Goal: Find specific page/section: Find specific page/section

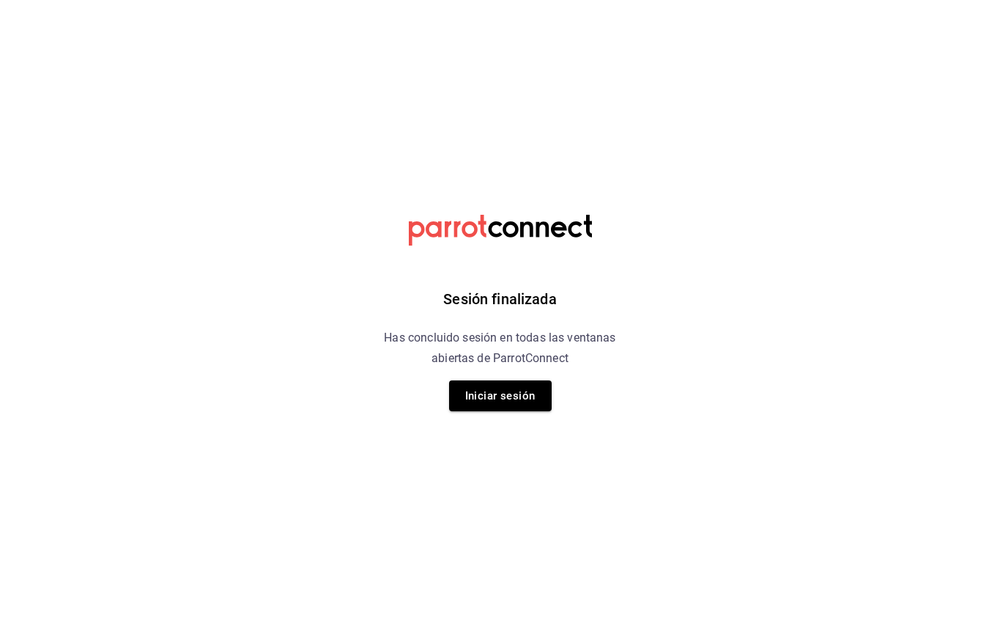
click at [536, 399] on button "Iniciar sesión" at bounding box center [500, 395] width 103 height 31
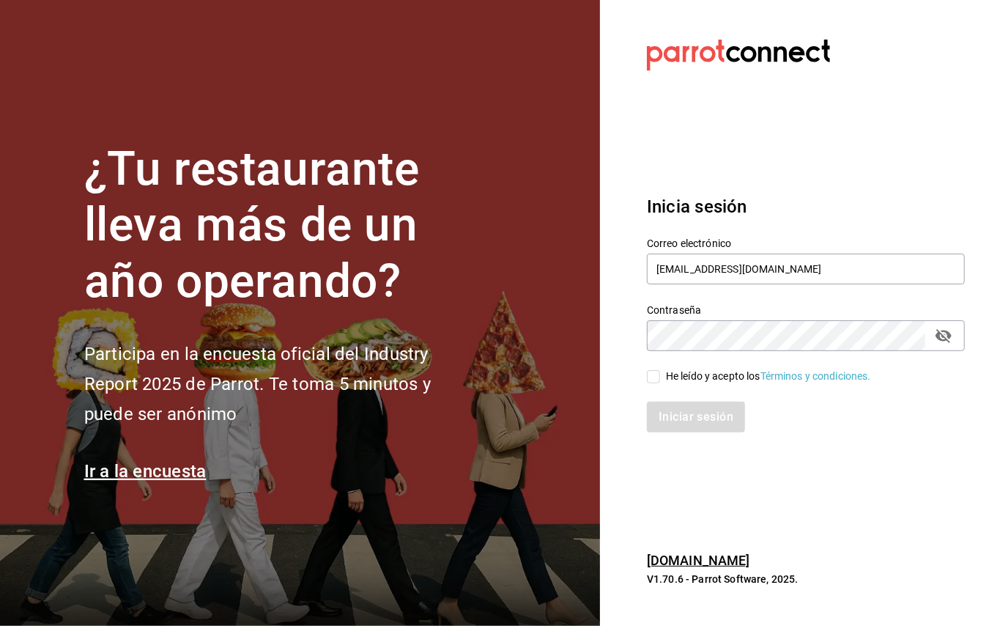
click at [654, 375] on input "He leído y acepto los Términos y condiciones." at bounding box center [653, 376] width 13 height 13
checkbox input "true"
click at [686, 410] on button "Iniciar sesión" at bounding box center [697, 417] width 100 height 31
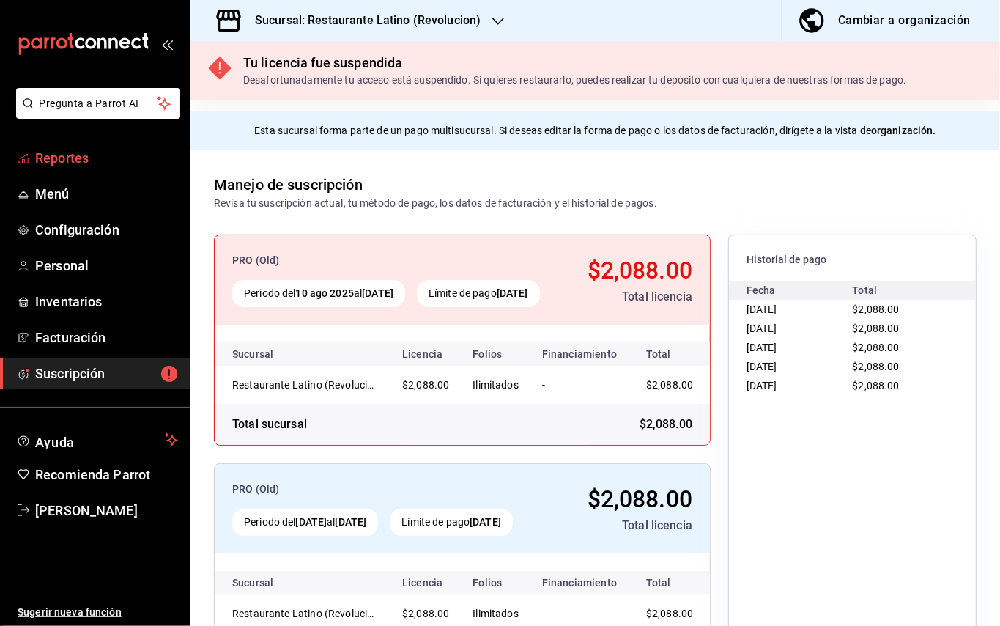
click at [88, 161] on span "Reportes" at bounding box center [106, 158] width 143 height 20
click at [70, 145] on link "Reportes" at bounding box center [95, 158] width 190 height 32
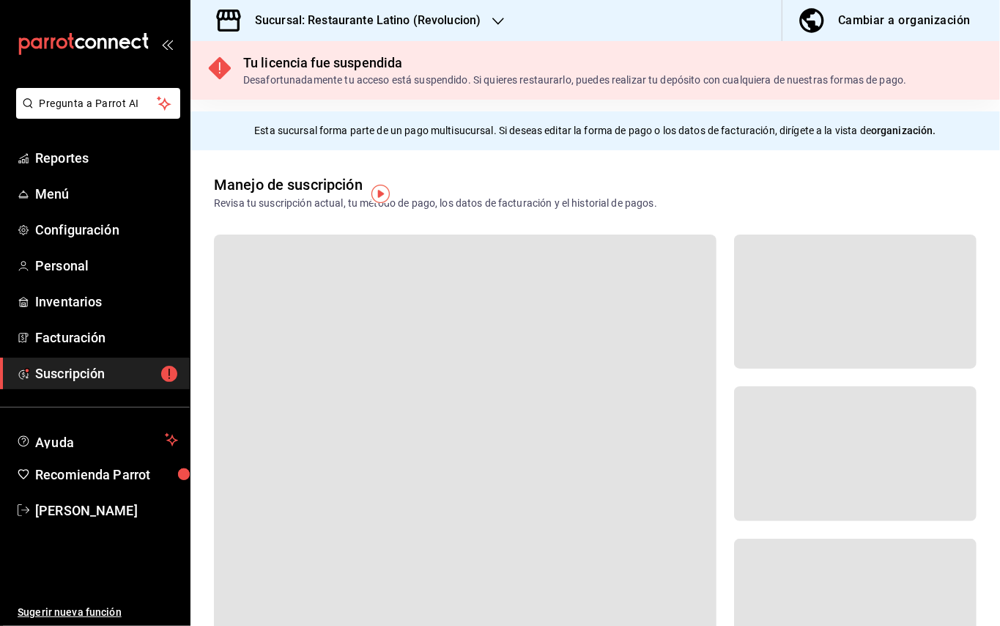
click at [70, 145] on link "Reportes" at bounding box center [95, 158] width 190 height 32
